Goal: Check status: Check status

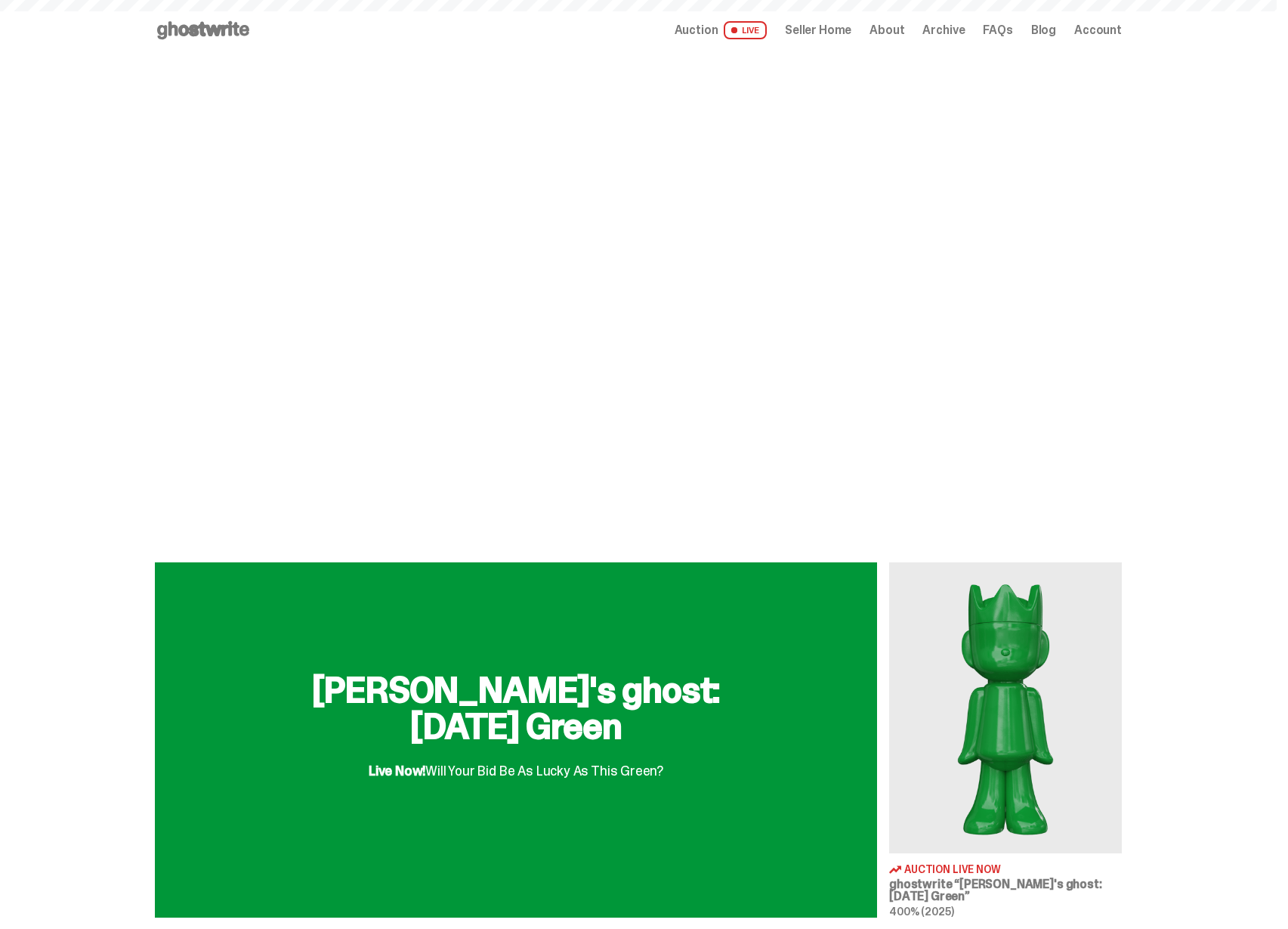
click at [824, 26] on span "Seller Home" at bounding box center [818, 30] width 66 height 13
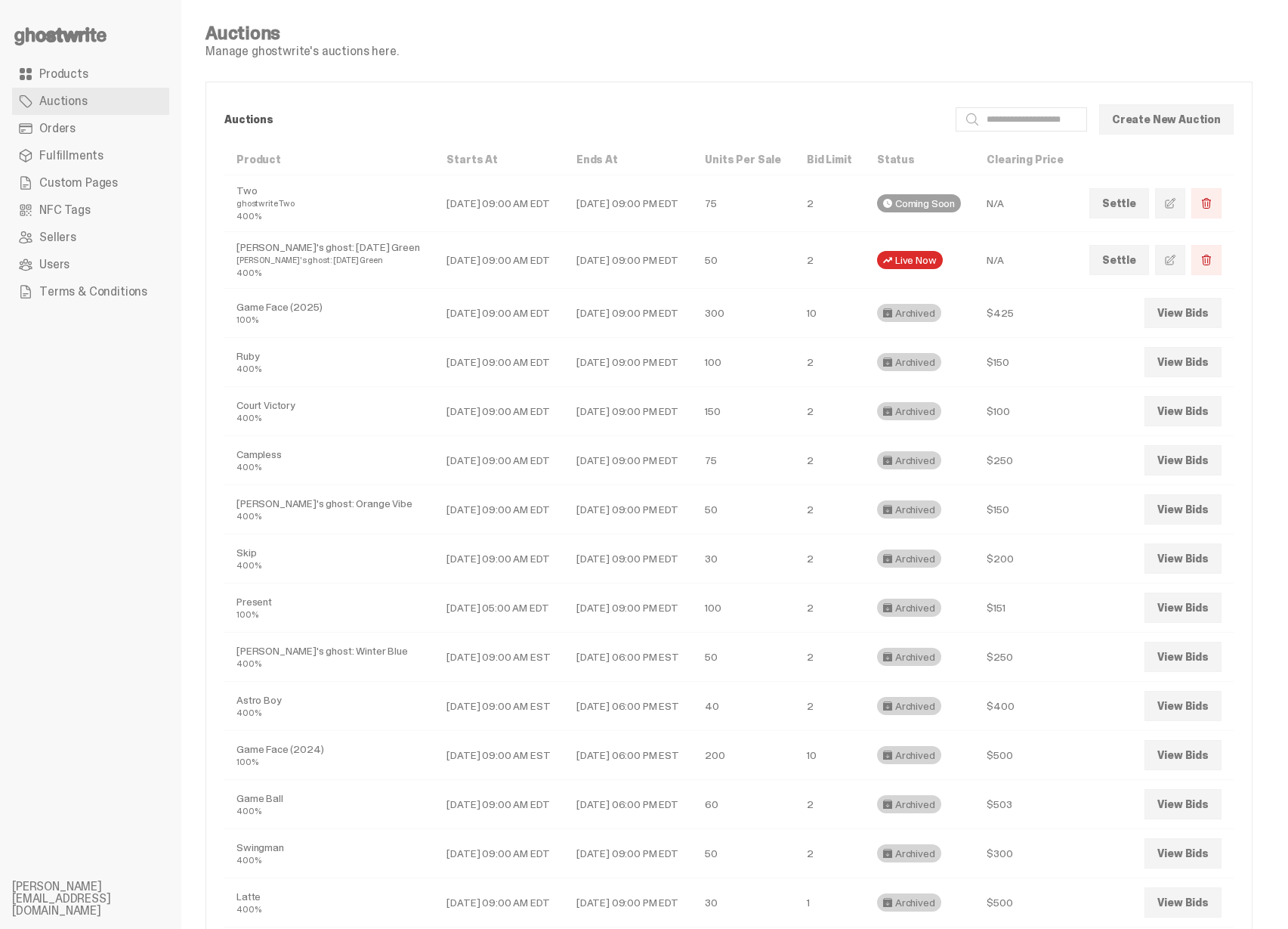
click at [86, 131] on link "Orders" at bounding box center [91, 128] width 157 height 27
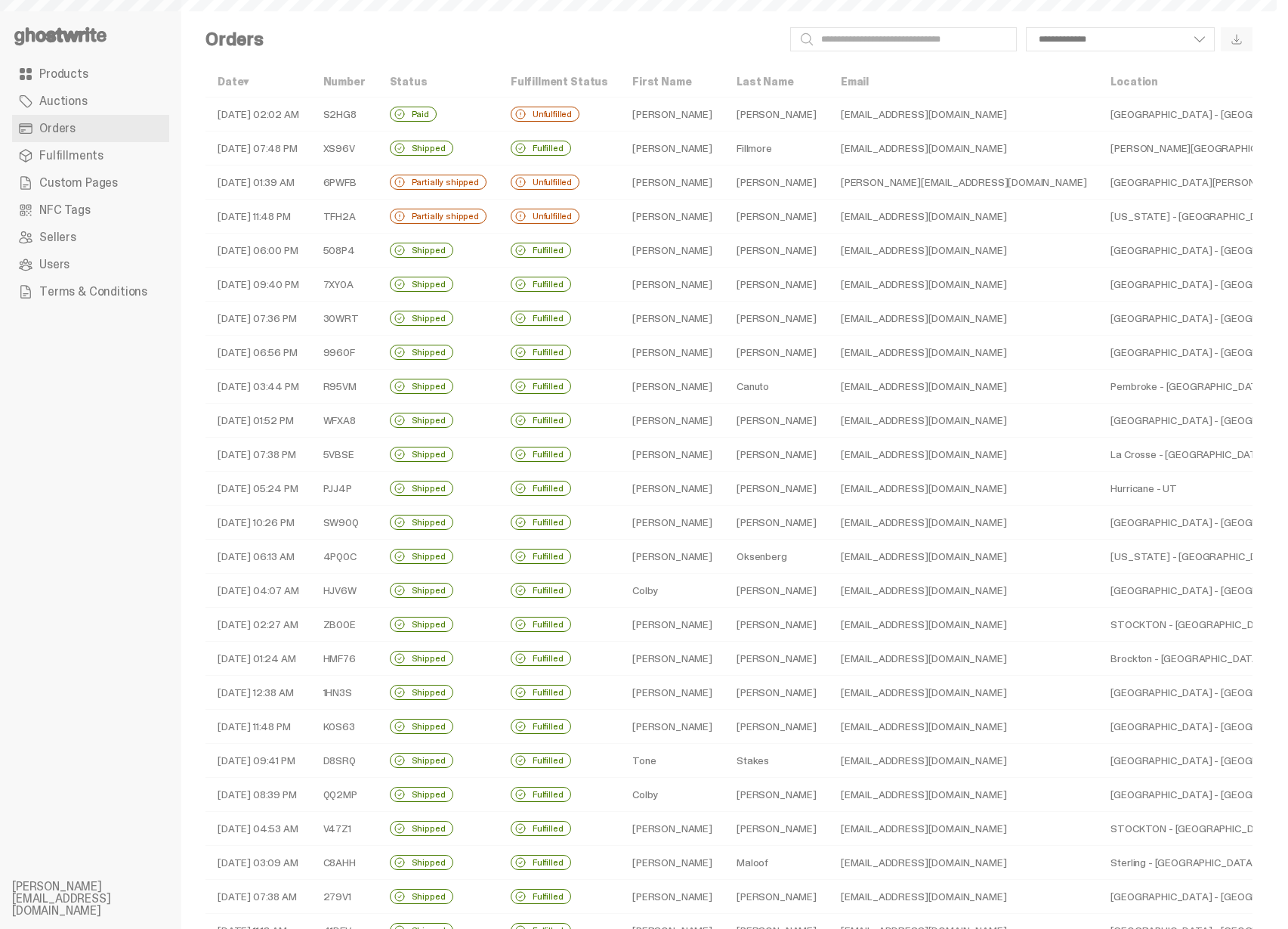
click at [467, 114] on td "Paid" at bounding box center [437, 114] width 120 height 34
select select
click at [498, 122] on td "Paid" at bounding box center [437, 114] width 120 height 34
